Goal: Task Accomplishment & Management: Use online tool/utility

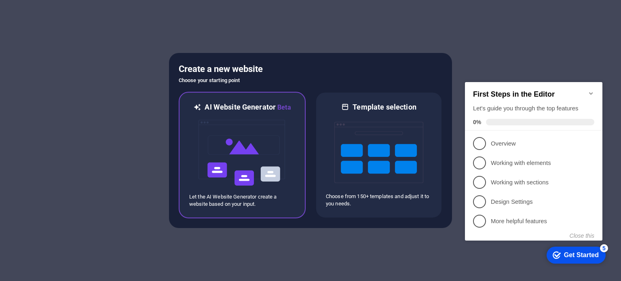
click at [264, 135] on img at bounding box center [242, 152] width 89 height 81
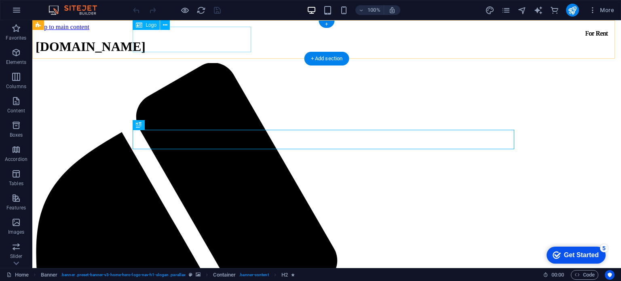
click at [226, 47] on div "[DOMAIN_NAME]" at bounding box center [327, 46] width 582 height 15
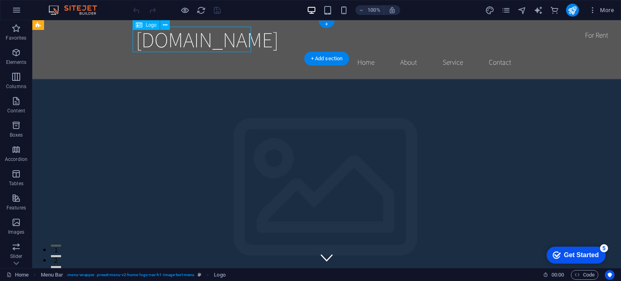
click at [242, 40] on div "[DOMAIN_NAME]" at bounding box center [327, 39] width 382 height 25
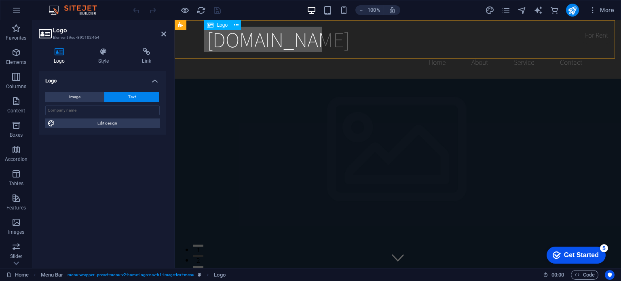
click at [216, 25] on div "Logo" at bounding box center [217, 25] width 27 height 10
click at [92, 97] on button "Image" at bounding box center [74, 97] width 59 height 10
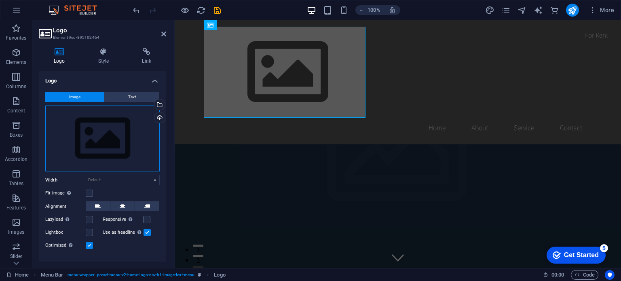
click at [100, 144] on div "Drag files here, click to choose files or select files from Files or our free s…" at bounding box center [102, 139] width 114 height 66
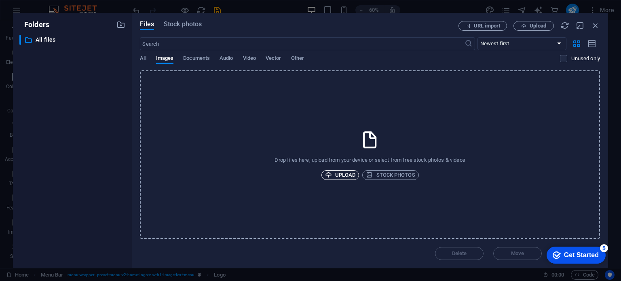
click at [338, 172] on span "Upload" at bounding box center [340, 175] width 31 height 10
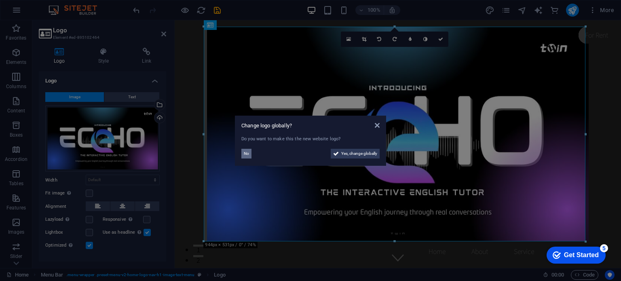
click at [245, 154] on span "No" at bounding box center [246, 154] width 5 height 10
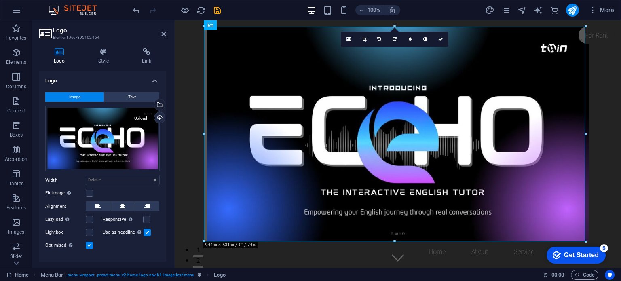
click at [158, 114] on div "Upload" at bounding box center [159, 118] width 12 height 12
click at [569, 258] on div "Get Started" at bounding box center [581, 255] width 35 height 7
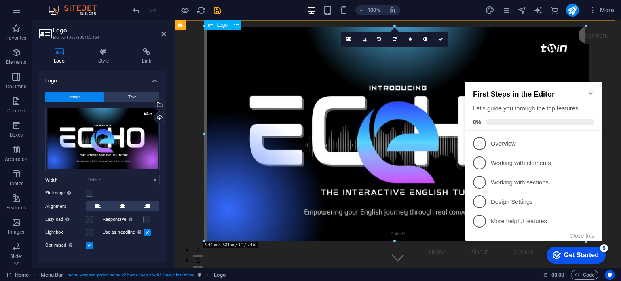
click at [359, 148] on div at bounding box center [398, 134] width 382 height 215
click at [156, 32] on h2 "Logo" at bounding box center [109, 30] width 113 height 7
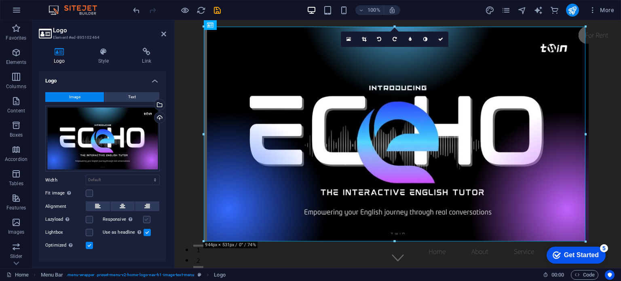
click at [147, 218] on label at bounding box center [146, 219] width 7 height 7
click at [0, 0] on input "Responsive Automatically load retina image and smartphone optimized sizes." at bounding box center [0, 0] width 0 height 0
click at [89, 232] on label at bounding box center [89, 232] width 7 height 7
click at [0, 0] on input "Lightbox" at bounding box center [0, 0] width 0 height 0
click at [89, 217] on label at bounding box center [89, 219] width 7 height 7
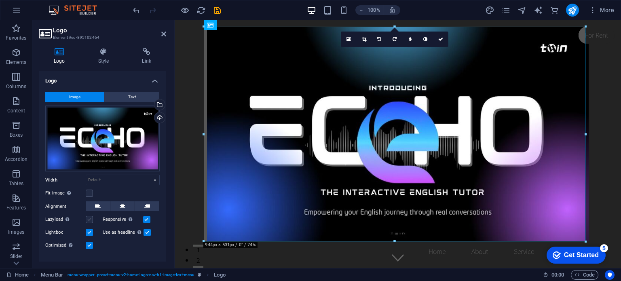
click at [0, 0] on input "Lazyload Loading images after the page loads improves page speed." at bounding box center [0, 0] width 0 height 0
click at [166, 34] on icon at bounding box center [163, 34] width 5 height 6
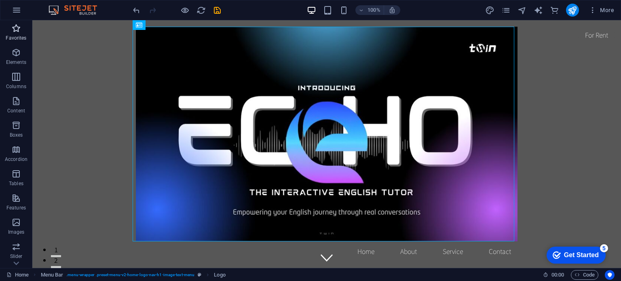
click at [13, 30] on icon "button" at bounding box center [16, 28] width 10 height 10
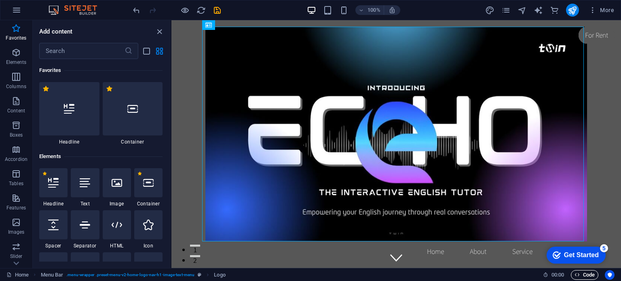
click at [582, 273] on span "Code" at bounding box center [585, 275] width 20 height 10
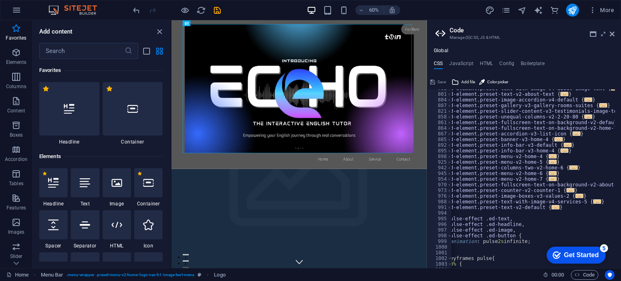
scroll to position [450, 0]
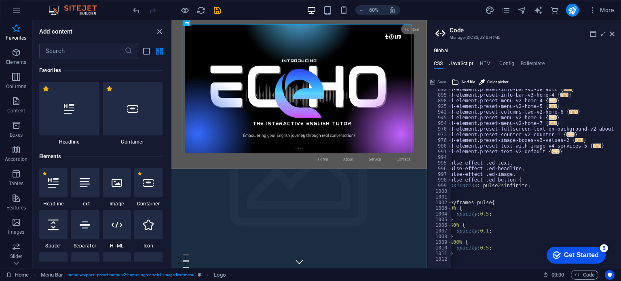
click at [460, 61] on h4 "JavaScript" at bounding box center [461, 65] width 24 height 9
type textarea "/* JS for preset "Menu V2" */"
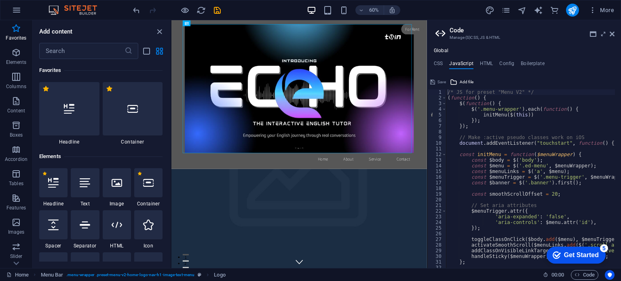
click at [484, 59] on div "Global CSS JavaScript HTML Config Boilerplate /* Custom */ 892 895 898 925 942 …" at bounding box center [524, 158] width 194 height 220
click at [490, 61] on h4 "HTML" at bounding box center [486, 65] width 13 height 9
type textarea "<a href="#main-content" class="wv-link-content button">Skip to main content</a>"
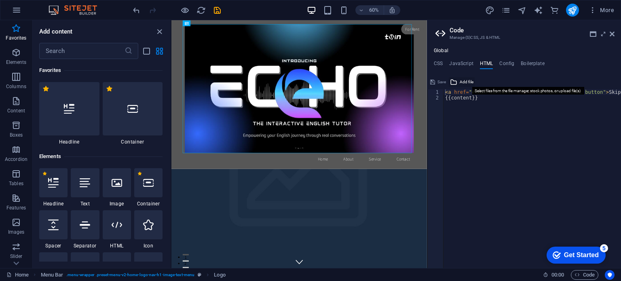
click at [460, 83] on span "Add file" at bounding box center [467, 82] width 14 height 10
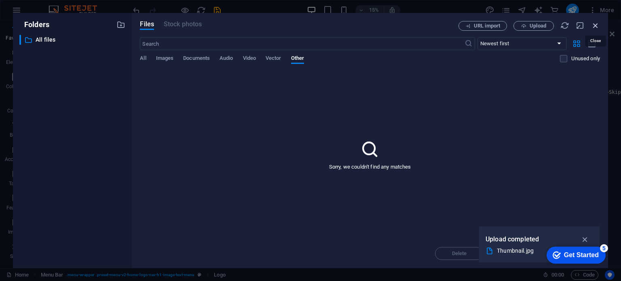
click at [599, 21] on icon "button" at bounding box center [595, 25] width 9 height 9
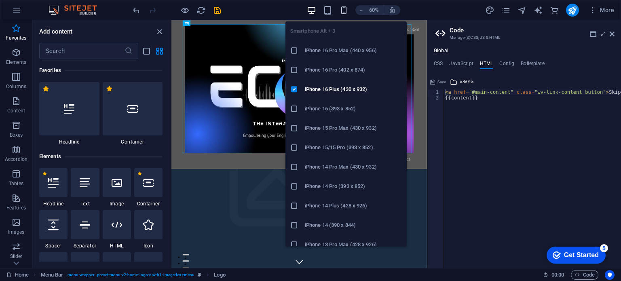
click at [345, 13] on icon "button" at bounding box center [343, 10] width 9 height 9
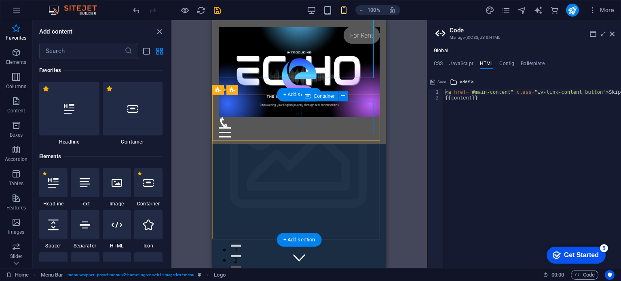
scroll to position [47, 0]
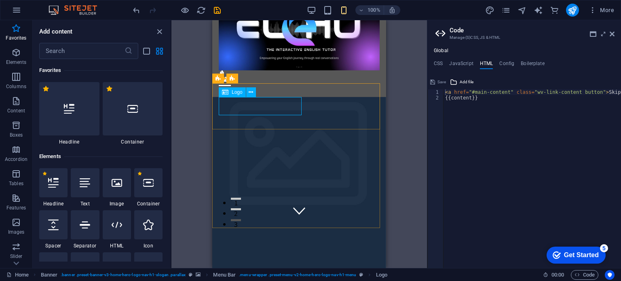
click at [236, 95] on span "Logo" at bounding box center [237, 92] width 11 height 5
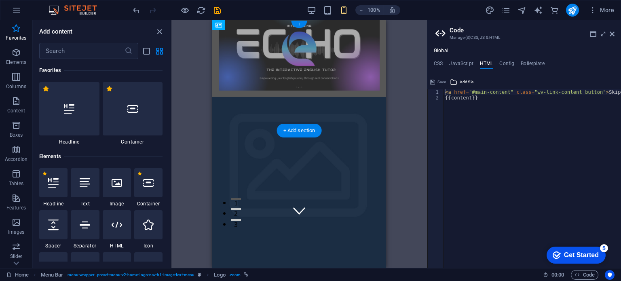
scroll to position [0, 0]
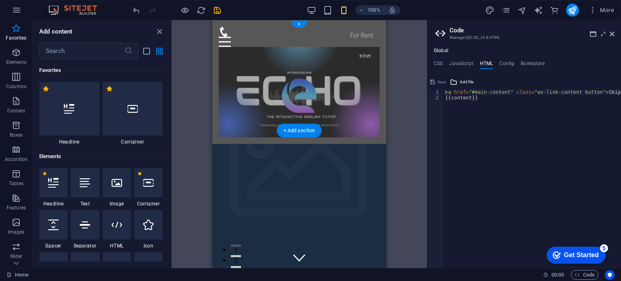
drag, startPoint x: 311, startPoint y: 40, endPoint x: 269, endPoint y: 104, distance: 76.2
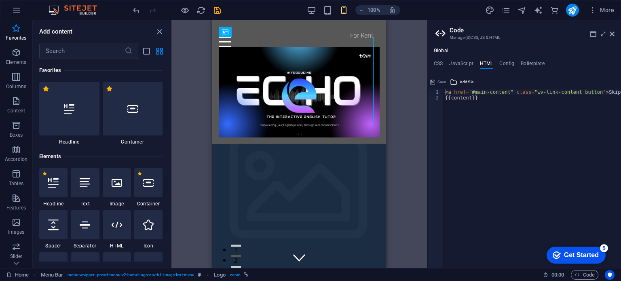
click at [608, 32] on h2 "Code" at bounding box center [532, 30] width 165 height 7
click at [611, 34] on icon at bounding box center [612, 34] width 5 height 6
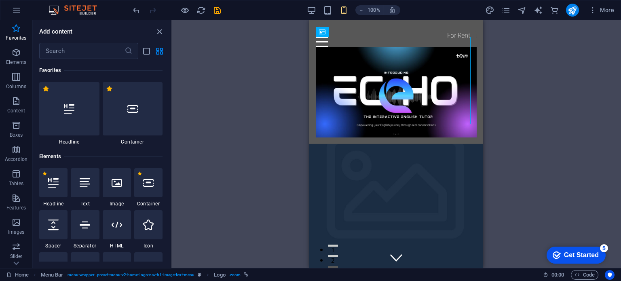
click at [82, 8] on img at bounding box center [77, 10] width 61 height 10
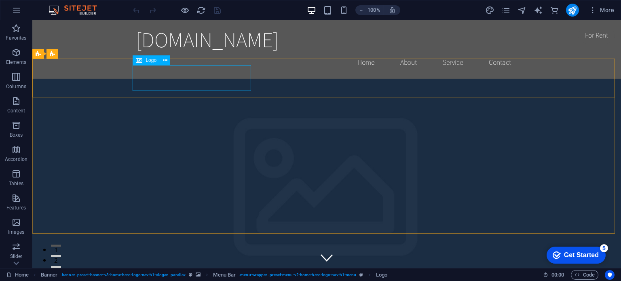
click at [143, 61] on div "Logo" at bounding box center [146, 60] width 27 height 10
click at [163, 61] on icon at bounding box center [165, 60] width 4 height 8
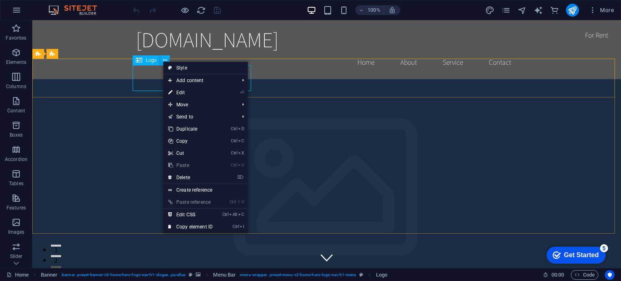
click at [147, 63] on span "Logo" at bounding box center [151, 60] width 11 height 5
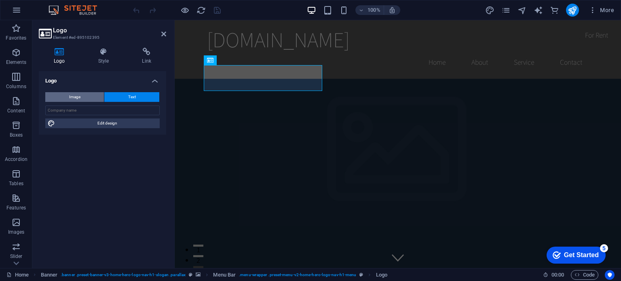
click at [80, 93] on button "Image" at bounding box center [74, 97] width 59 height 10
select select "DISABLED_OPTION_VALUE"
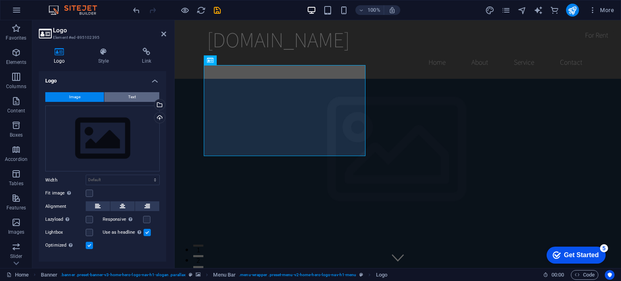
click at [121, 98] on button "Text" at bounding box center [131, 97] width 55 height 10
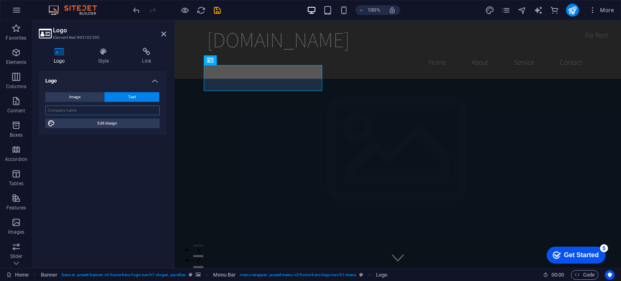
click at [89, 109] on input "text" at bounding box center [102, 111] width 114 height 10
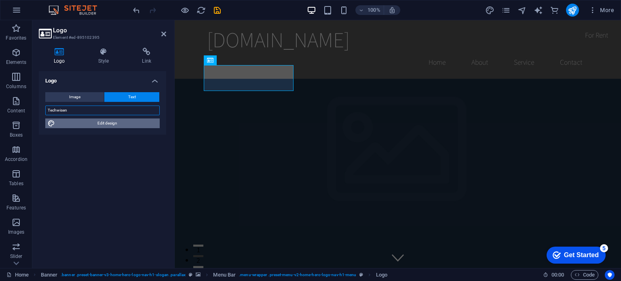
type input "Techwisen"
click at [112, 127] on span "Edit design" at bounding box center [107, 123] width 100 height 10
select select "rem"
select select "200"
select select "px"
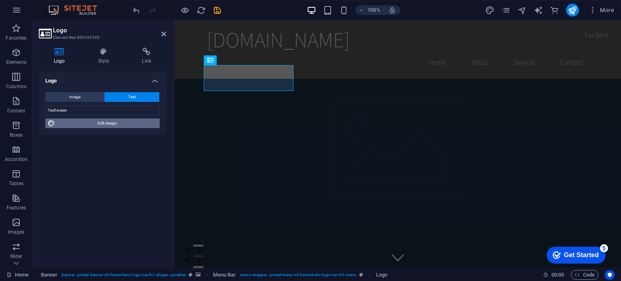
select select "rem"
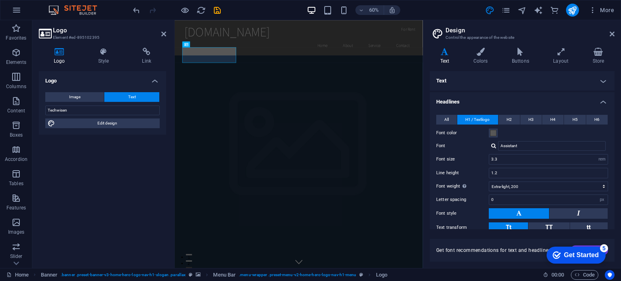
scroll to position [52, 0]
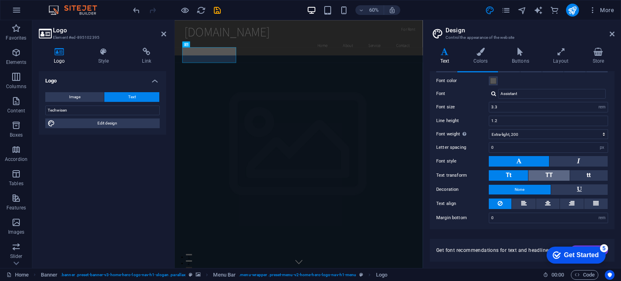
click at [552, 173] on button "TT" at bounding box center [549, 175] width 41 height 11
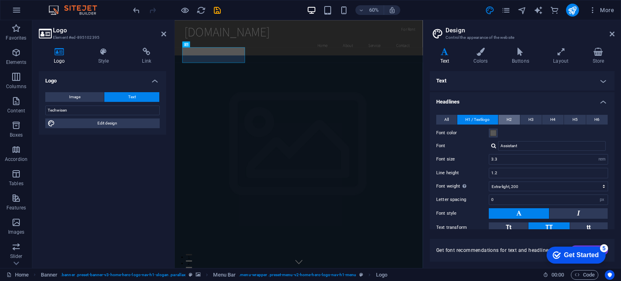
click at [508, 121] on span "H2" at bounding box center [509, 120] width 5 height 10
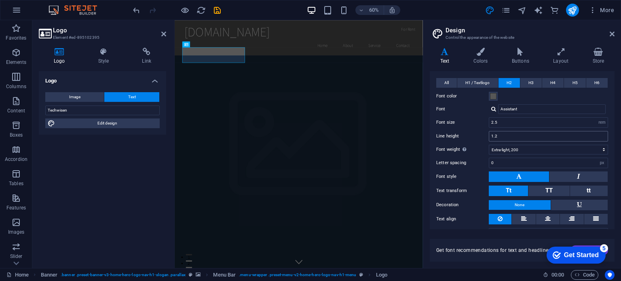
scroll to position [52, 0]
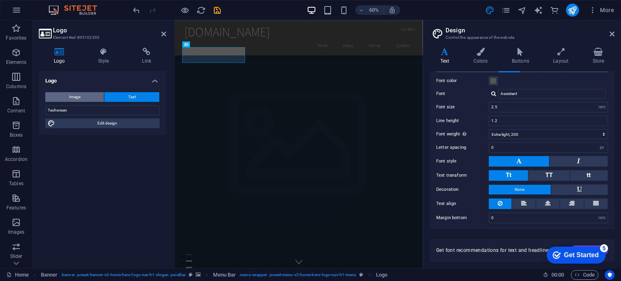
click at [84, 96] on button "Image" at bounding box center [74, 97] width 59 height 10
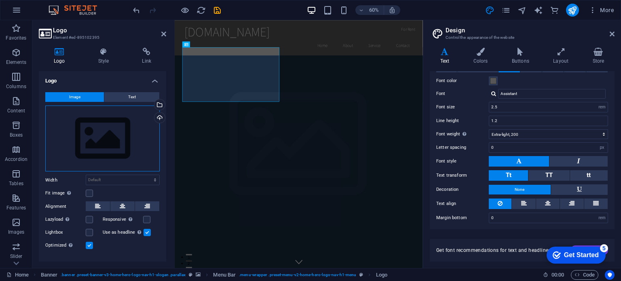
click at [125, 155] on div "Drag files here, click to choose files or select files from Files or our free s…" at bounding box center [102, 139] width 114 height 66
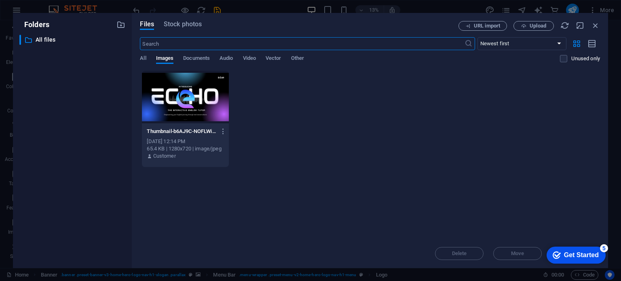
click at [188, 88] on div at bounding box center [185, 97] width 87 height 53
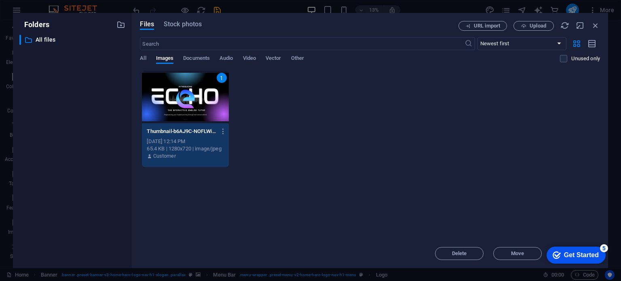
click at [188, 88] on div "1" at bounding box center [185, 97] width 87 height 53
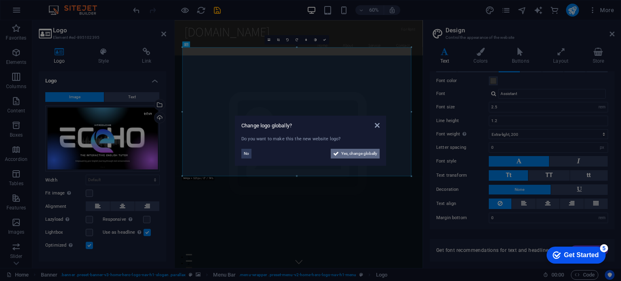
click at [360, 153] on span "Yes, change globally" at bounding box center [359, 154] width 36 height 10
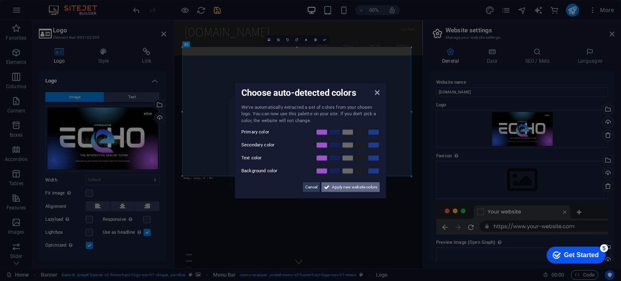
click at [345, 187] on span "Apply new website colors" at bounding box center [354, 187] width 45 height 10
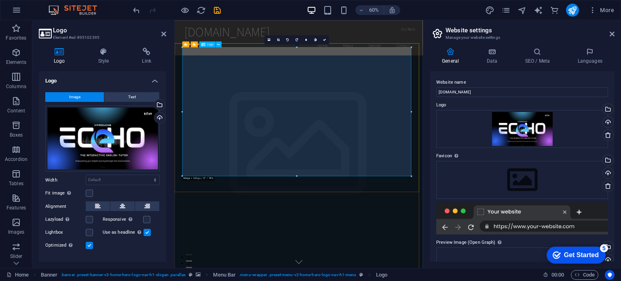
drag, startPoint x: 586, startPoint y: 197, endPoint x: 288, endPoint y: 110, distance: 309.6
drag, startPoint x: 585, startPoint y: 196, endPoint x: 481, endPoint y: 205, distance: 104.3
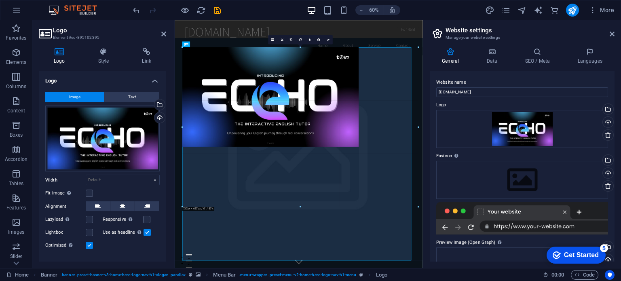
click at [237, 35] on div at bounding box center [297, 31] width 245 height 23
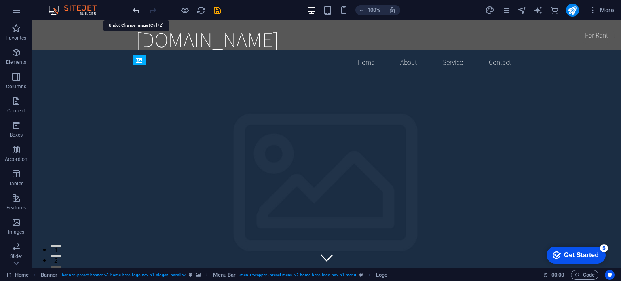
click at [134, 8] on icon "undo" at bounding box center [136, 10] width 9 height 9
click at [135, 11] on icon "undo" at bounding box center [136, 10] width 9 height 9
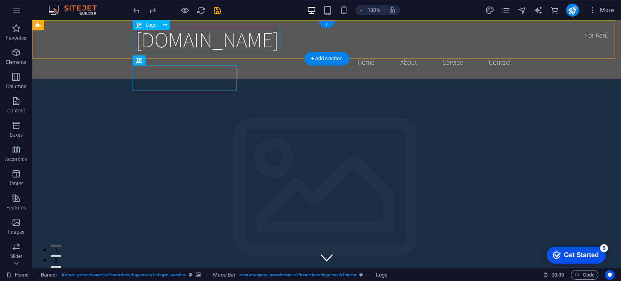
click at [189, 45] on div "[DOMAIN_NAME]" at bounding box center [327, 39] width 382 height 25
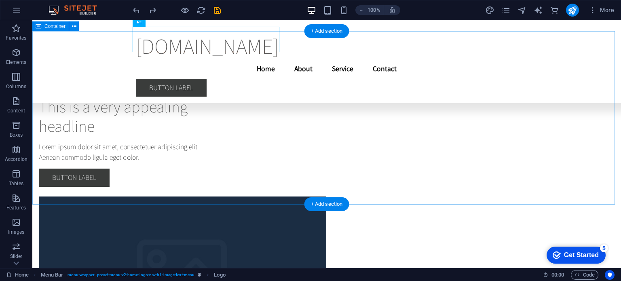
scroll to position [2291, 0]
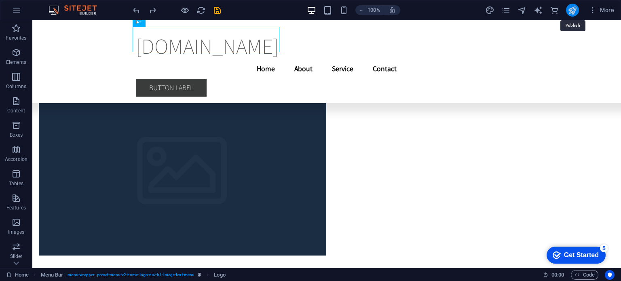
click at [574, 8] on icon "publish" at bounding box center [572, 10] width 9 height 9
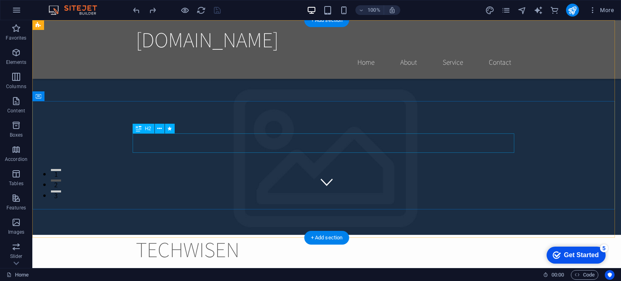
scroll to position [0, 0]
